Goal: Transaction & Acquisition: Purchase product/service

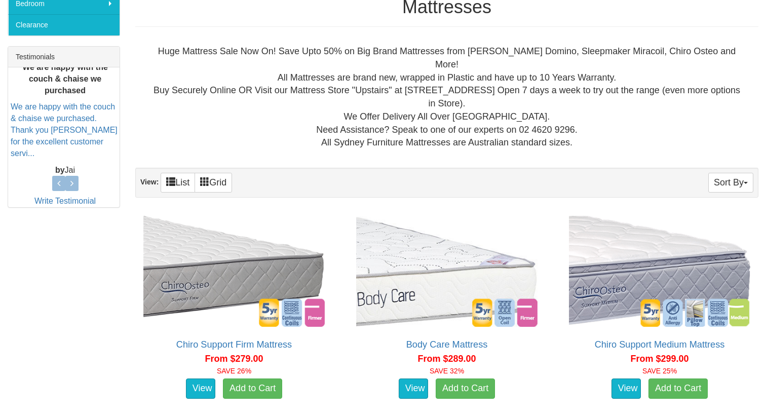
scroll to position [407, 0]
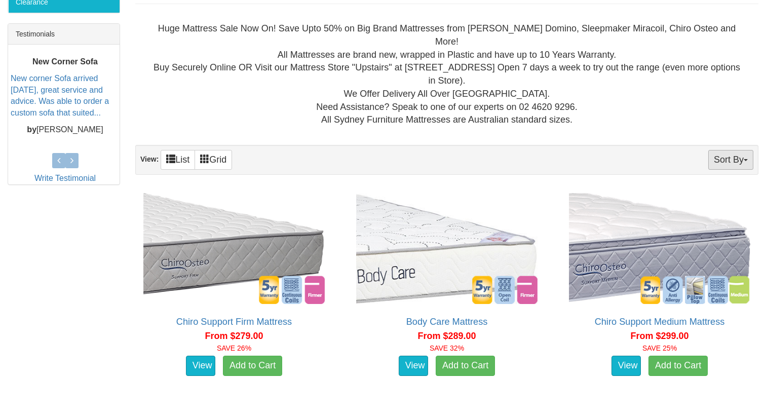
click at [730, 150] on button "Sort By" at bounding box center [730, 160] width 45 height 20
click at [696, 187] on link "Price+" at bounding box center [713, 193] width 80 height 13
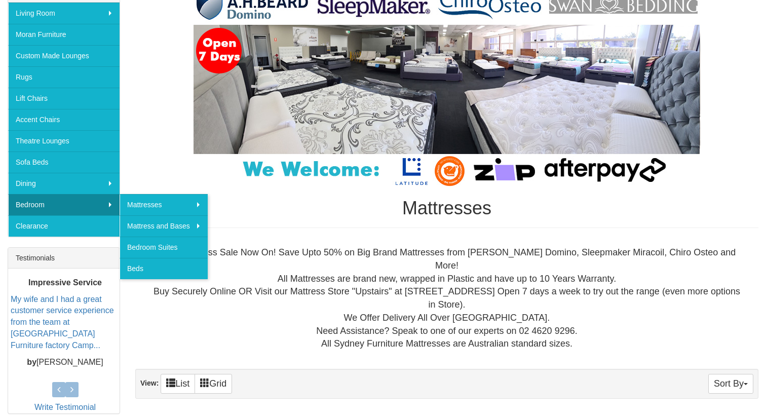
scroll to position [192, 0]
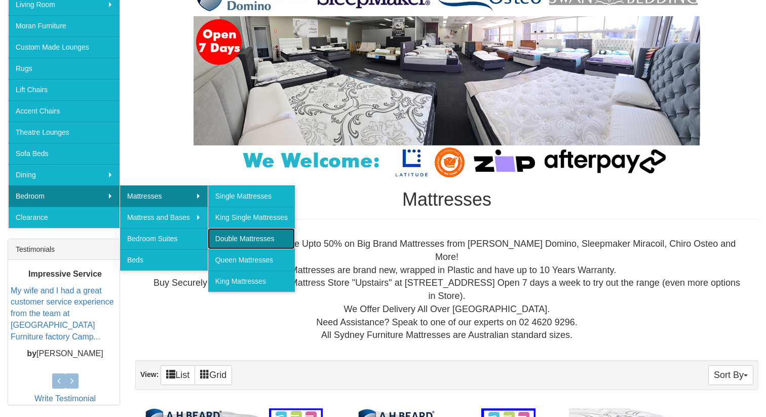
click at [254, 243] on link "Double Mattresses" at bounding box center [251, 238] width 87 height 21
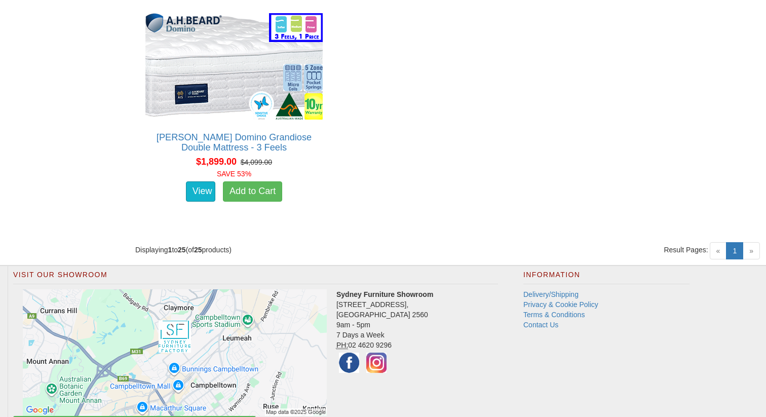
scroll to position [2522, 0]
